Goal: Find contact information: Find contact information

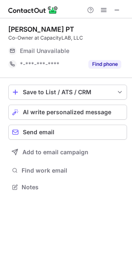
scroll to position [181, 132]
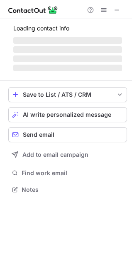
scroll to position [188, 132]
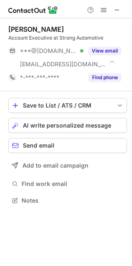
scroll to position [194, 132]
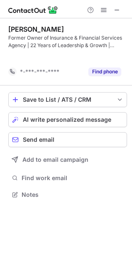
scroll to position [175, 132]
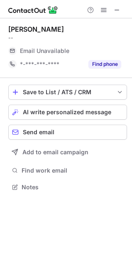
scroll to position [4, 4]
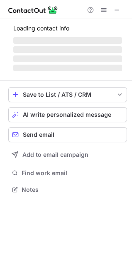
scroll to position [207, 132]
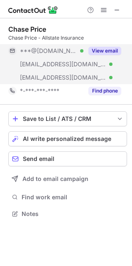
click at [106, 50] on button "View email" at bounding box center [105, 51] width 33 height 8
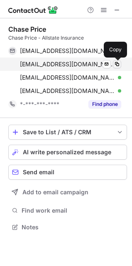
click at [116, 66] on span at bounding box center [117, 64] width 7 height 7
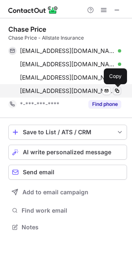
click at [117, 92] on span at bounding box center [117, 90] width 7 height 7
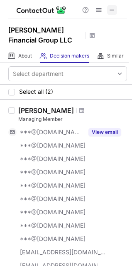
click at [113, 9] on span at bounding box center [112, 10] width 7 height 7
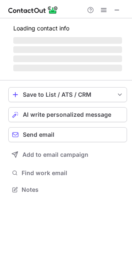
scroll to position [4, 4]
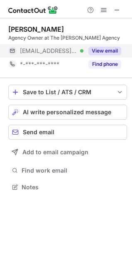
click at [115, 50] on button "View email" at bounding box center [105, 51] width 33 height 8
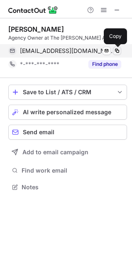
click at [118, 52] on span at bounding box center [117, 50] width 7 height 7
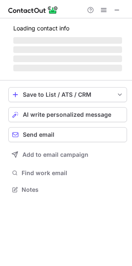
scroll to position [4, 4]
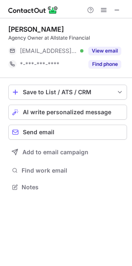
scroll to position [181, 132]
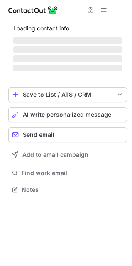
scroll to position [4, 4]
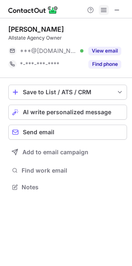
drag, startPoint x: 115, startPoint y: 10, endPoint x: 107, endPoint y: 9, distance: 8.4
click at [115, 9] on span at bounding box center [117, 10] width 7 height 7
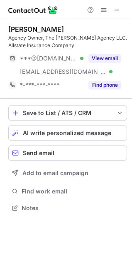
scroll to position [202, 132]
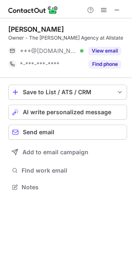
scroll to position [181, 132]
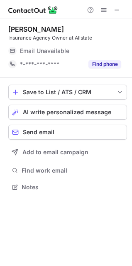
scroll to position [4, 4]
click at [117, 10] on span at bounding box center [117, 10] width 7 height 7
